Goal: Entertainment & Leisure: Consume media (video, audio)

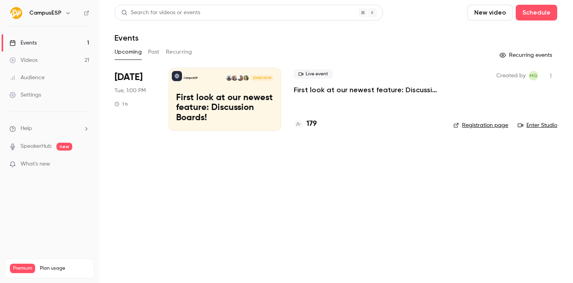
click at [68, 53] on link "Videos 21" at bounding box center [49, 60] width 99 height 17
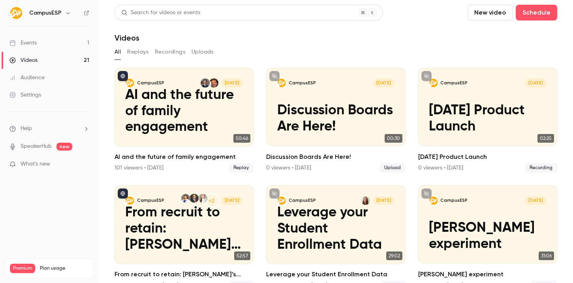
click at [67, 10] on icon "button" at bounding box center [68, 13] width 6 height 6
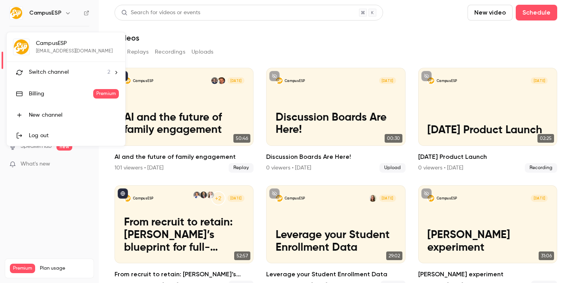
click at [65, 74] on span "Switch channel" at bounding box center [49, 72] width 40 height 8
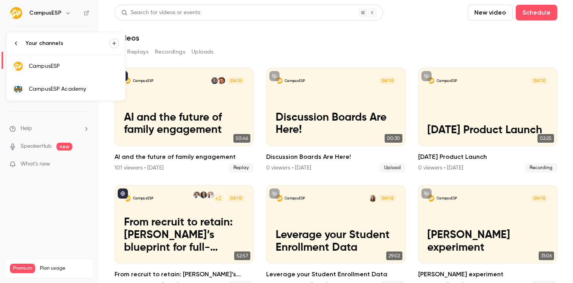
click at [70, 86] on div "CampusESP Academy" at bounding box center [74, 89] width 90 height 8
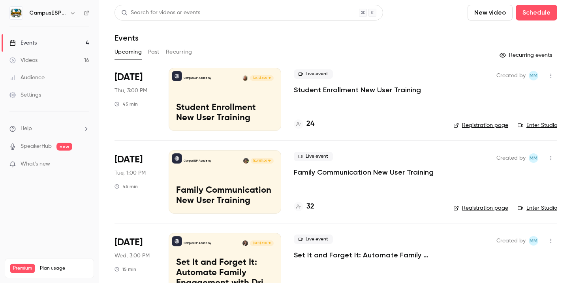
click at [69, 63] on link "Videos 16" at bounding box center [49, 60] width 99 height 17
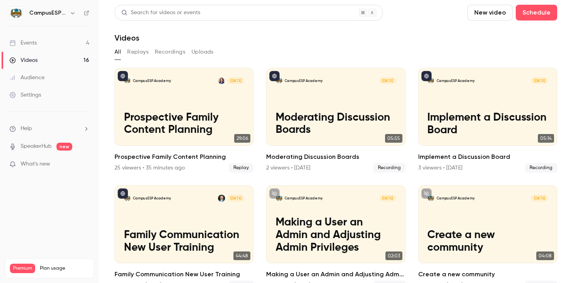
click at [174, 54] on button "Recordings" at bounding box center [170, 52] width 30 height 13
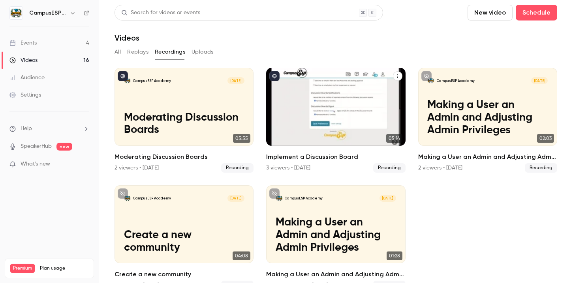
click at [309, 164] on div "3 viewers • [DATE]" at bounding box center [288, 168] width 44 height 8
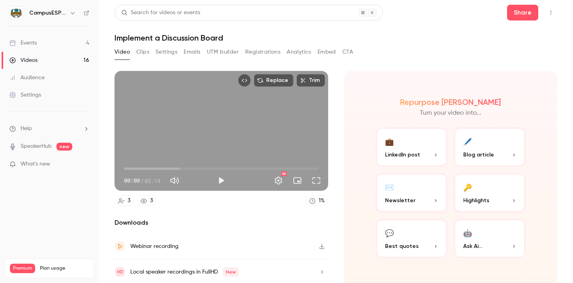
click at [138, 205] on div "3 3" at bounding box center [135, 201] width 42 height 11
click at [146, 202] on icon at bounding box center [144, 201] width 6 height 5
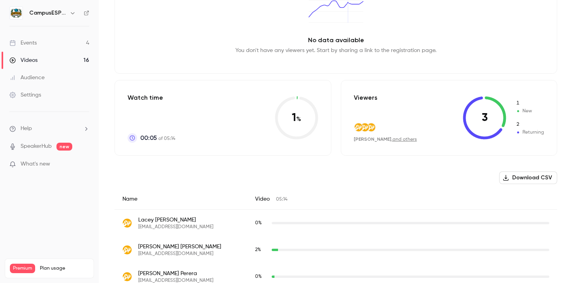
scroll to position [125, 0]
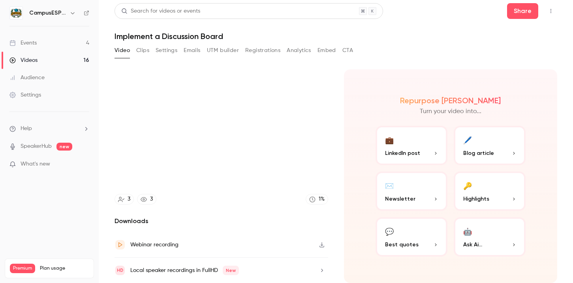
scroll to position [2, 0]
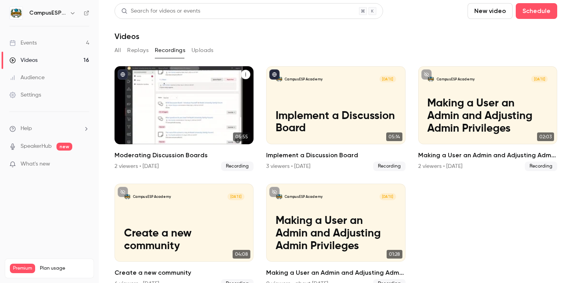
click at [203, 128] on p "Moderating Discussion Boards" at bounding box center [184, 122] width 120 height 25
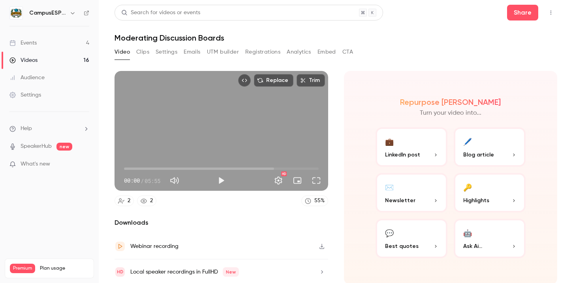
click at [144, 201] on icon at bounding box center [144, 201] width 6 height 6
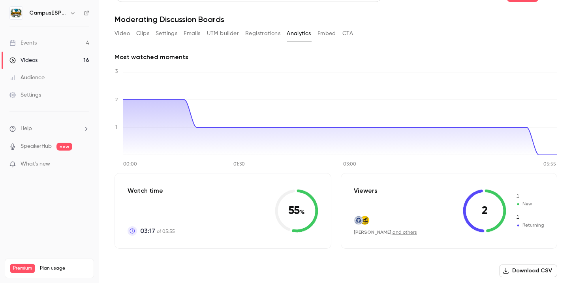
scroll to position [98, 0]
